Goal: Find contact information: Find contact information

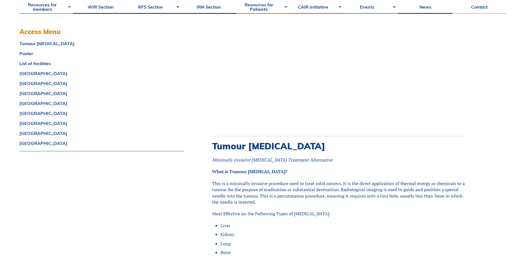
scroll to position [178, 0]
click at [481, 7] on link "Contact" at bounding box center [480, 7] width 54 height 14
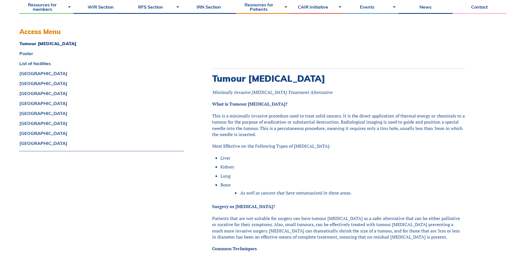
scroll to position [300, 0]
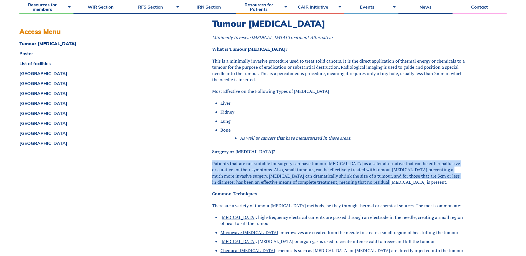
drag, startPoint x: 212, startPoint y: 162, endPoint x: 392, endPoint y: 184, distance: 181.1
click at [392, 184] on p "Patients that are not suitable for surgery can have tumour [MEDICAL_DATA] as a …" at bounding box center [338, 173] width 253 height 25
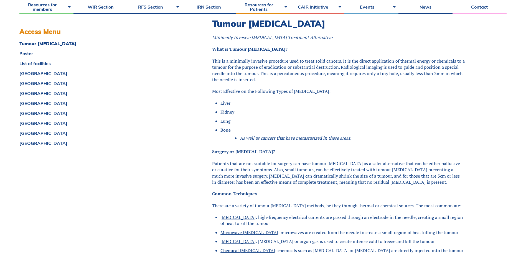
click at [366, 165] on p "Patients that are not suitable for surgery can have tumour [MEDICAL_DATA] as a …" at bounding box center [338, 173] width 253 height 25
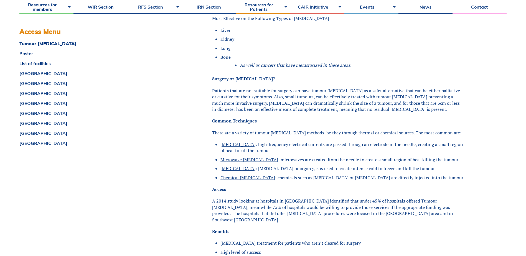
scroll to position [377, 0]
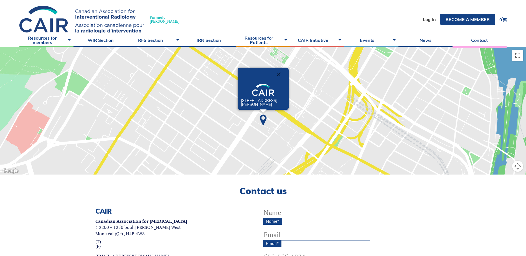
scroll to position [11, 0]
